Goal: Transaction & Acquisition: Purchase product/service

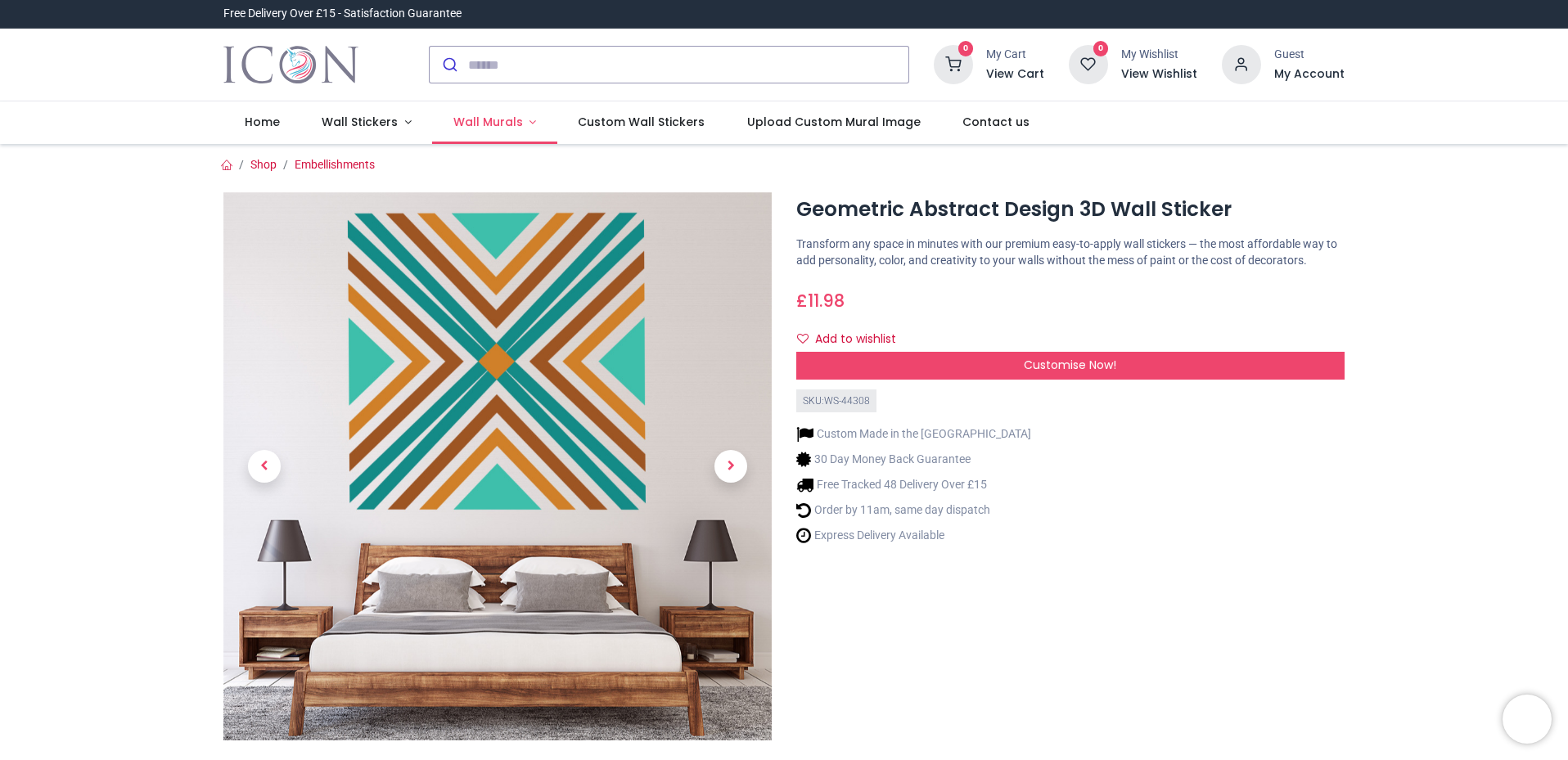
click at [510, 122] on span "Wall Murals" at bounding box center [488, 122] width 70 height 16
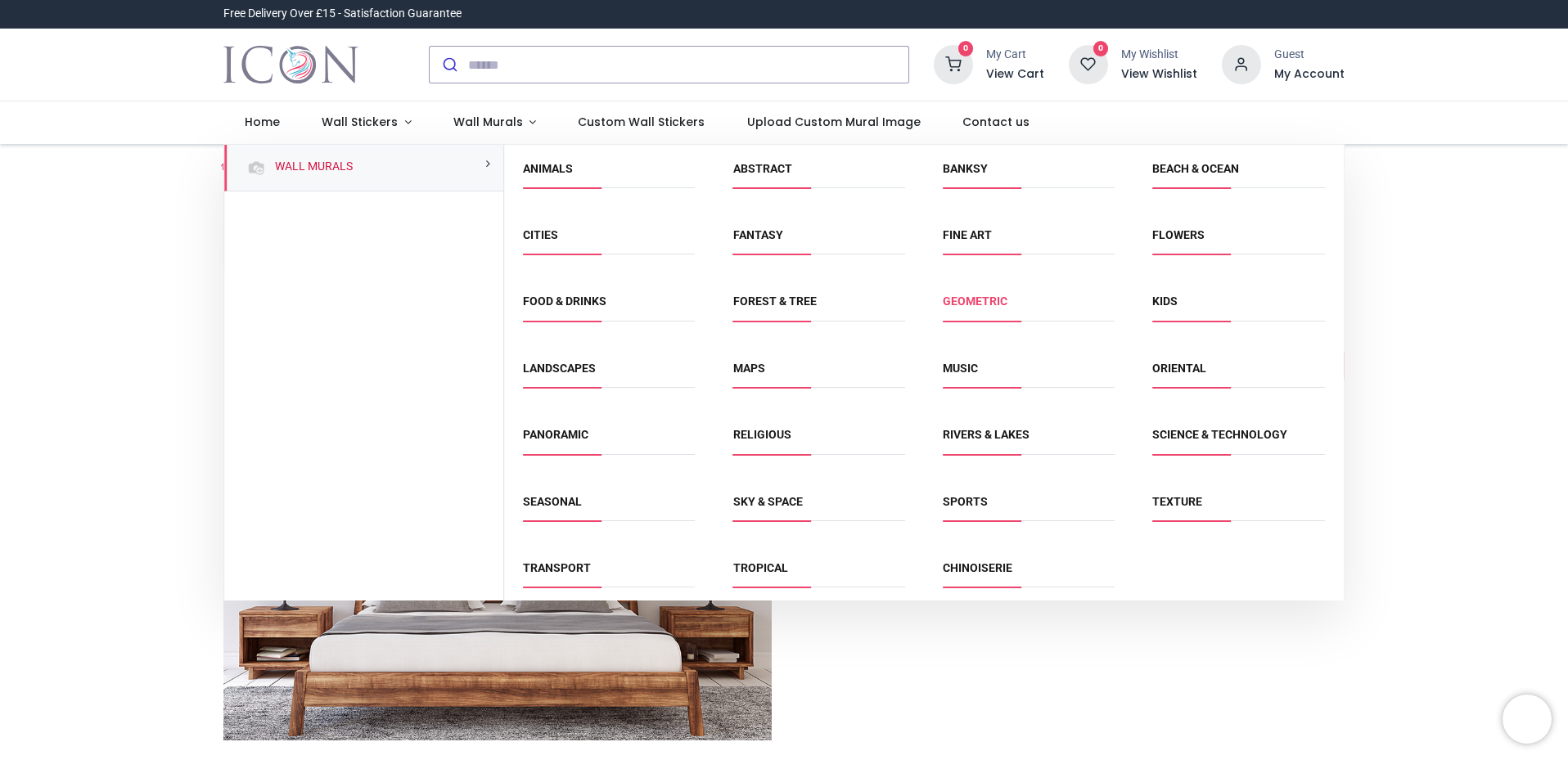
click at [966, 307] on link "Geometric" at bounding box center [974, 301] width 64 height 13
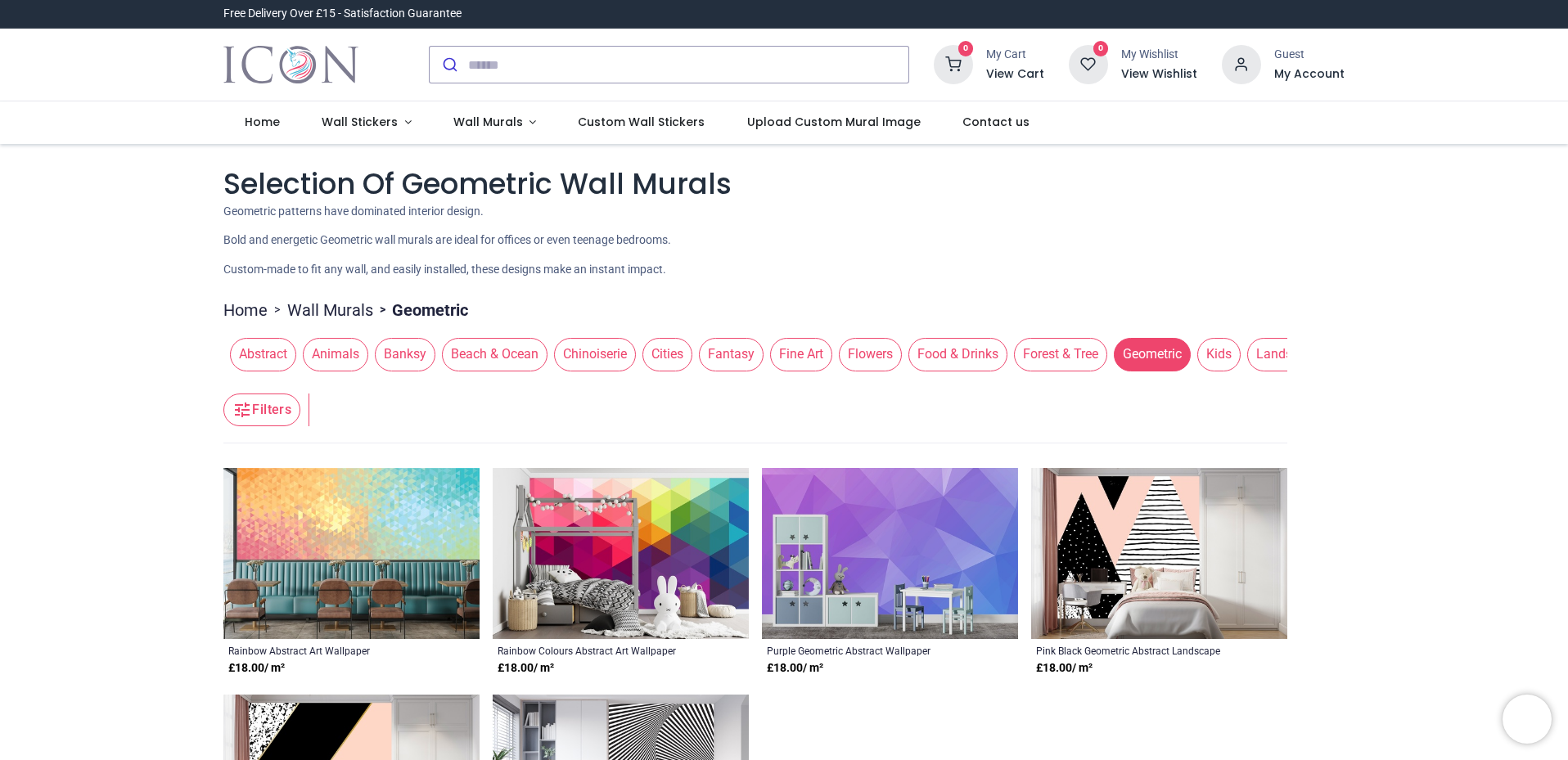
click at [273, 358] on span "Abstract" at bounding box center [262, 354] width 66 height 33
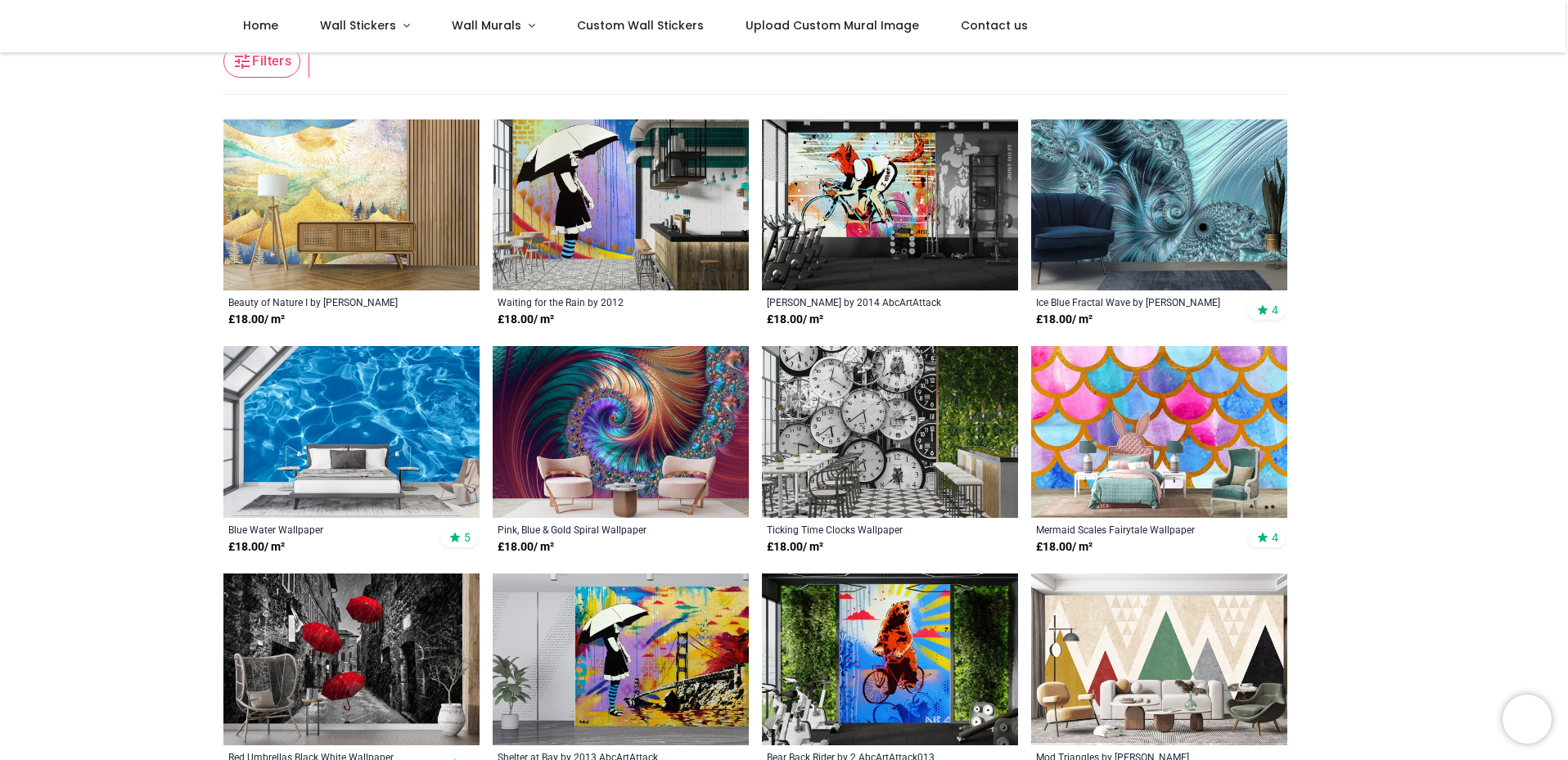
scroll to position [214, 0]
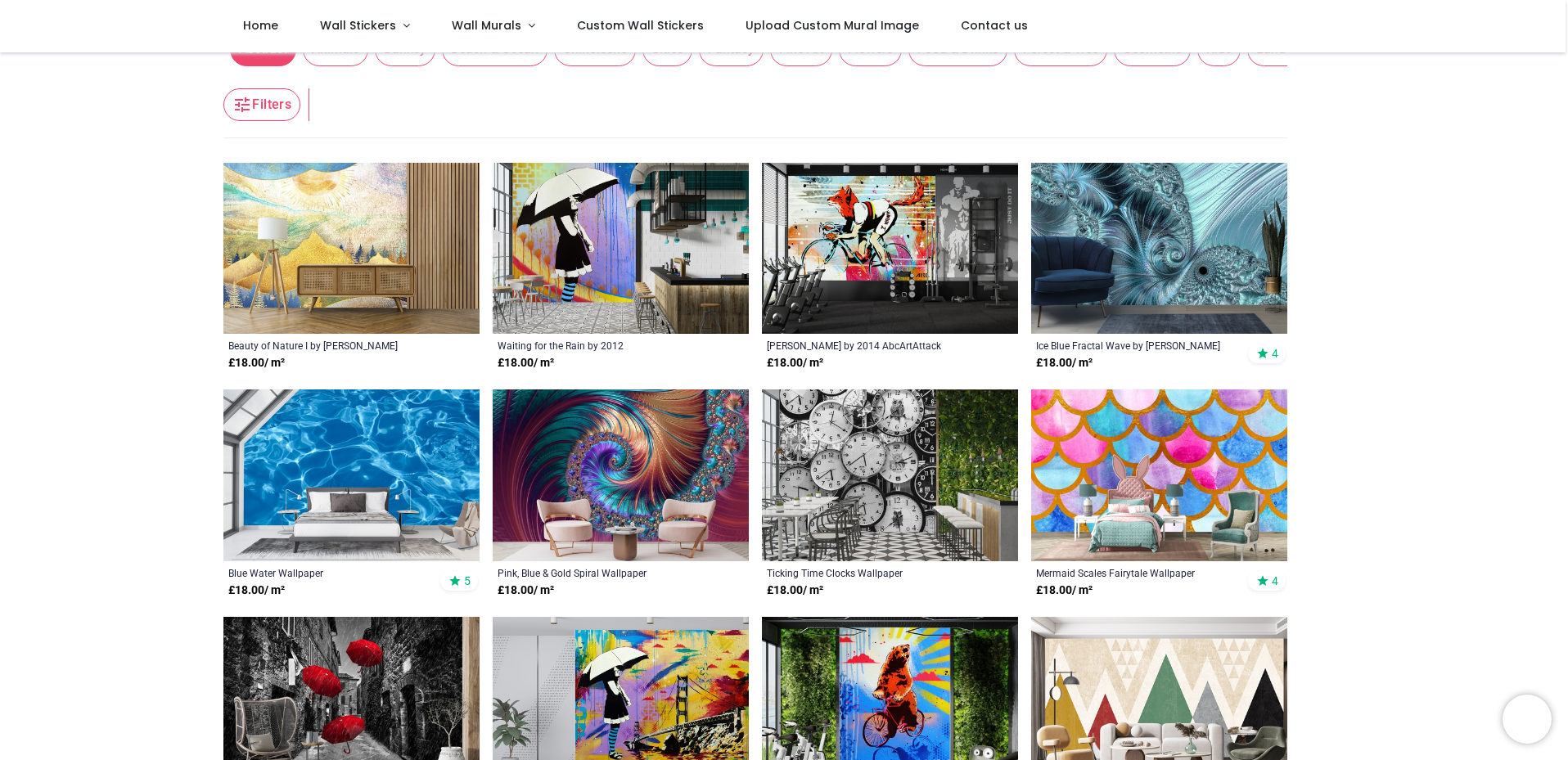
click at [834, 230] on img at bounding box center [889, 249] width 256 height 172
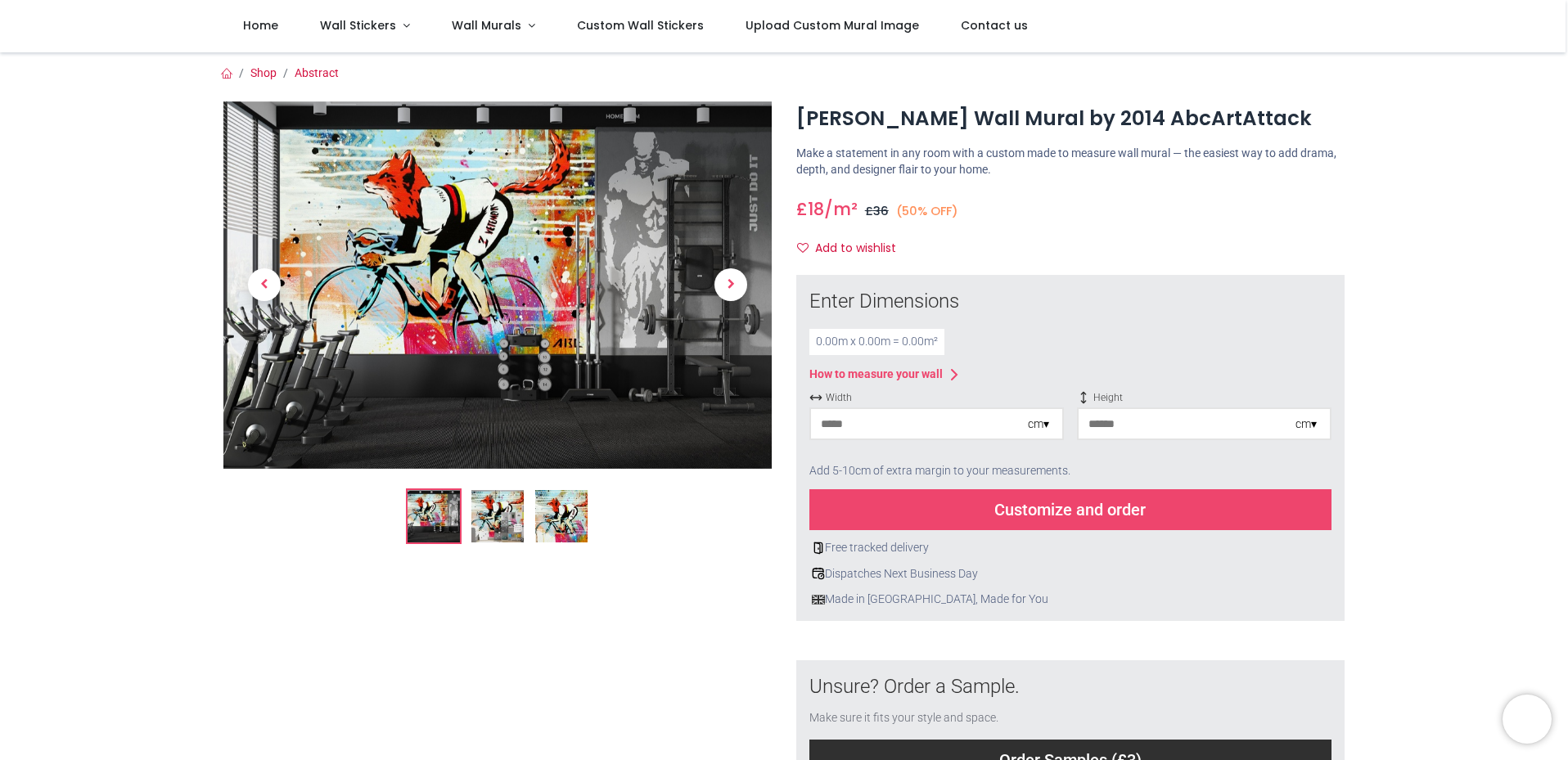
scroll to position [98, 0]
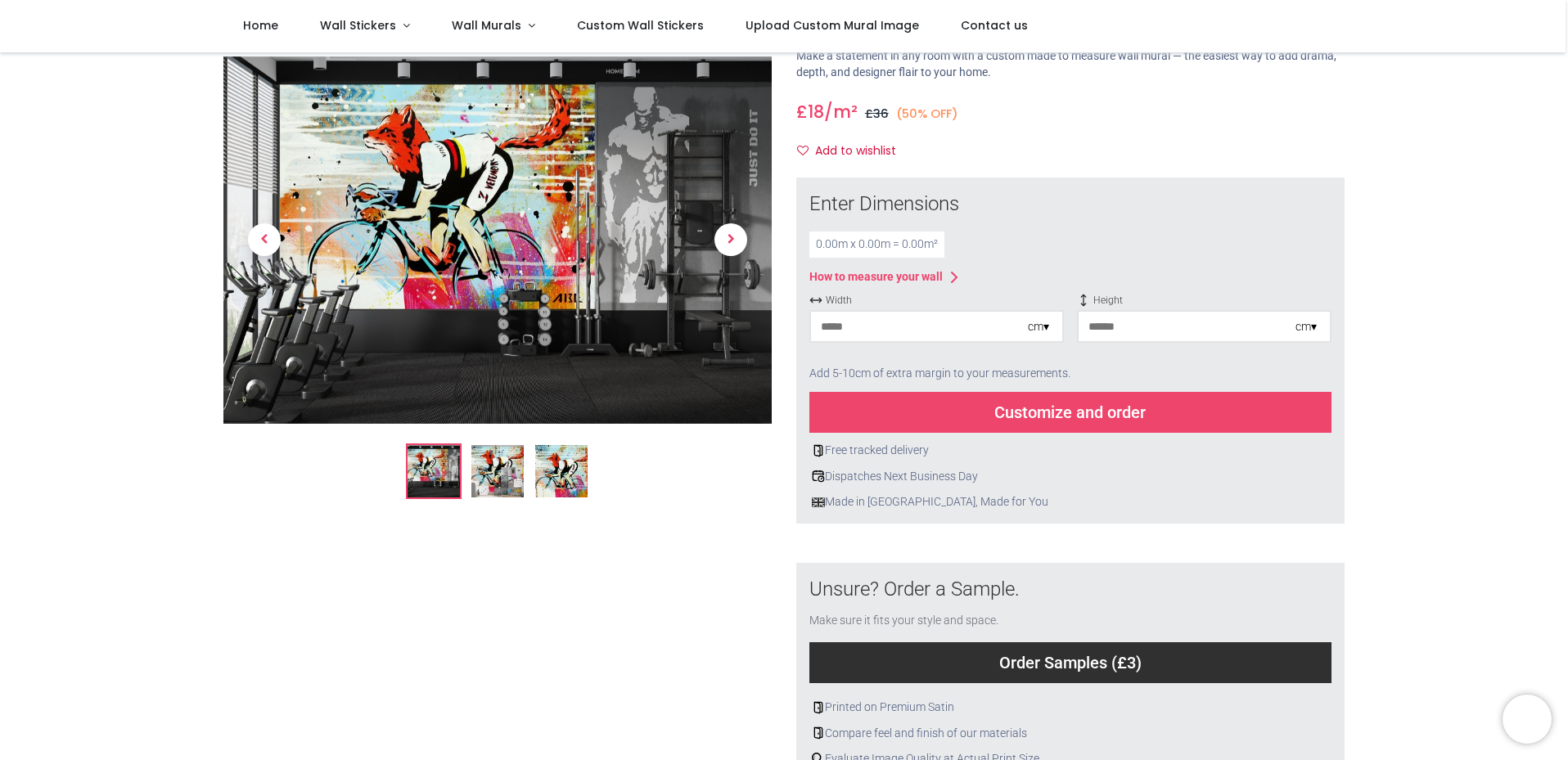
click at [490, 467] on img at bounding box center [498, 471] width 52 height 52
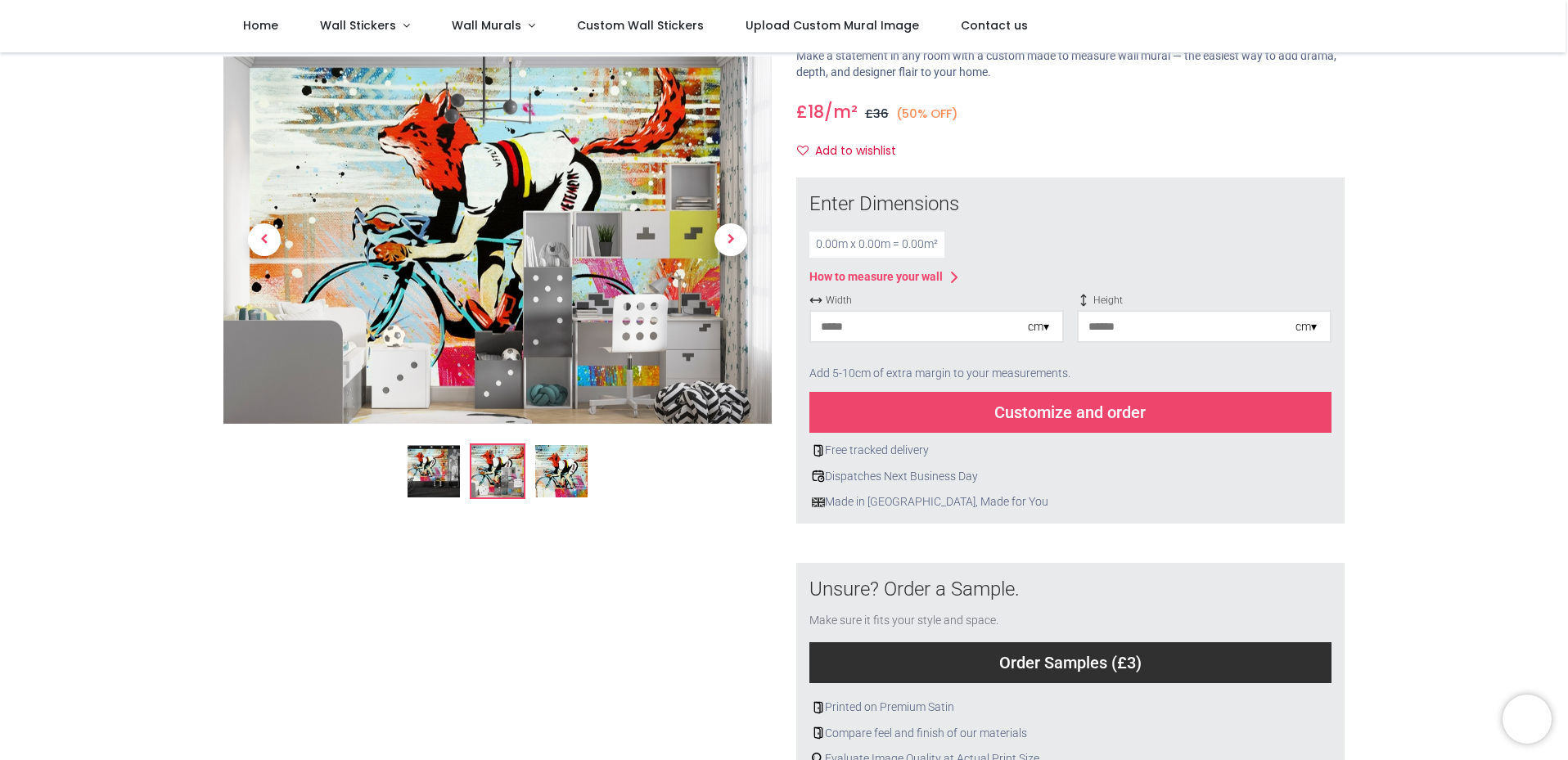
click at [559, 480] on img at bounding box center [561, 471] width 52 height 52
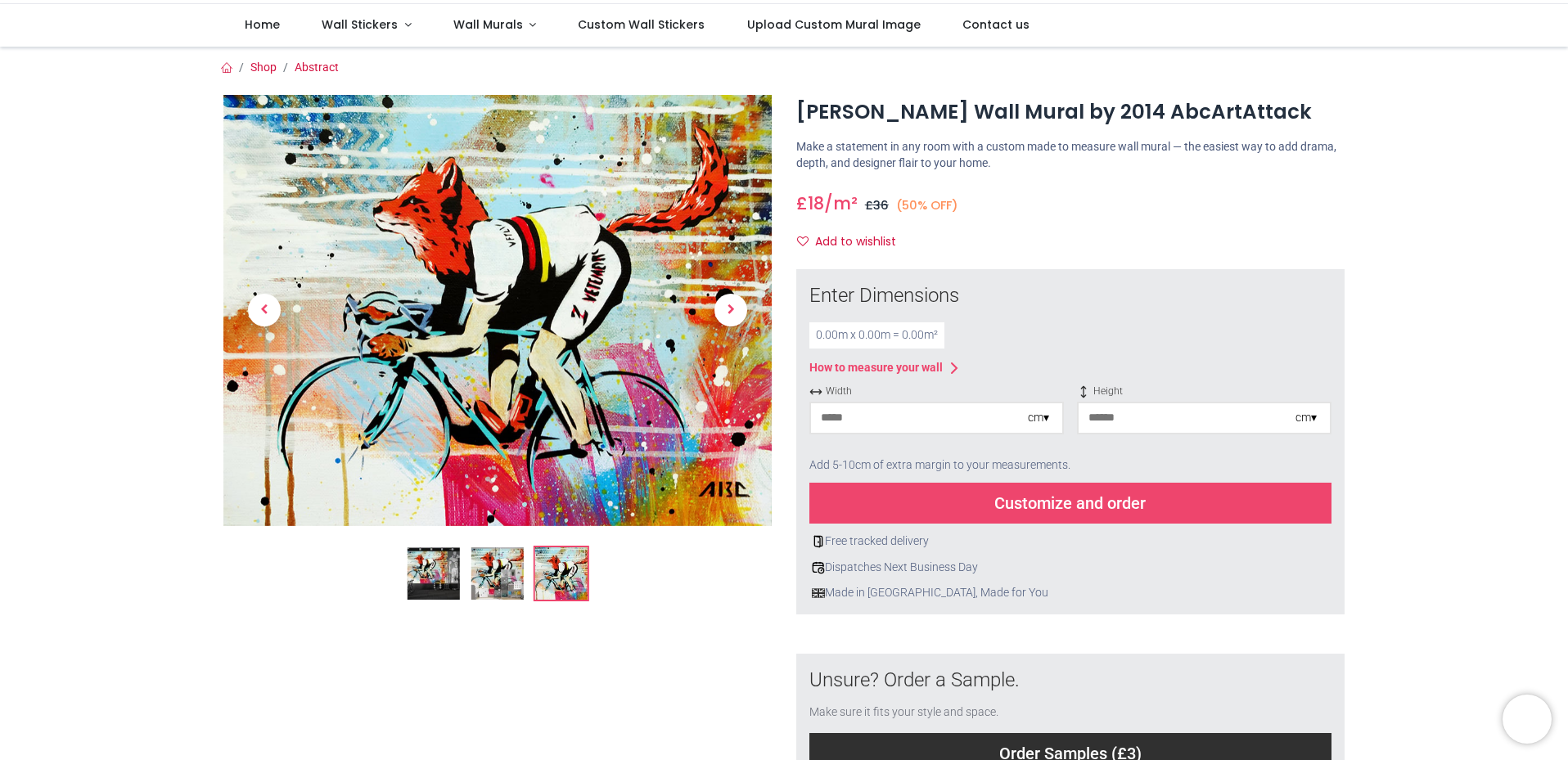
scroll to position [0, 0]
